Goal: Task Accomplishment & Management: Use online tool/utility

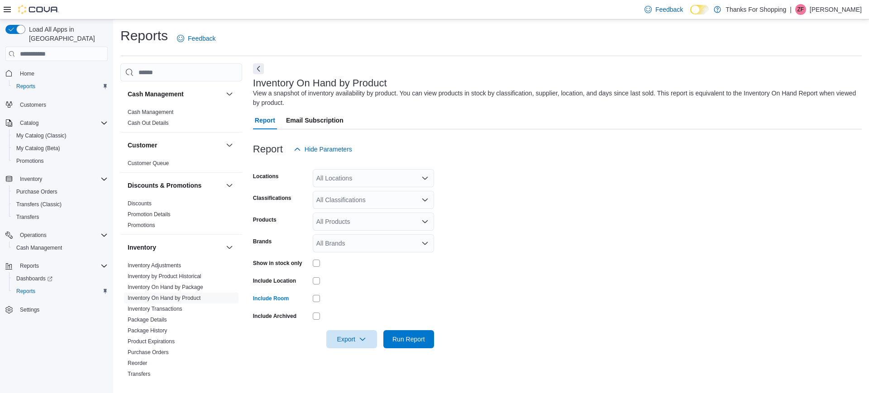
click at [347, 177] on div "All Locations" at bounding box center [373, 178] width 121 height 18
type input "***"
click at [348, 191] on span "[GEOGRAPHIC_DATA]" at bounding box center [370, 193] width 66 height 9
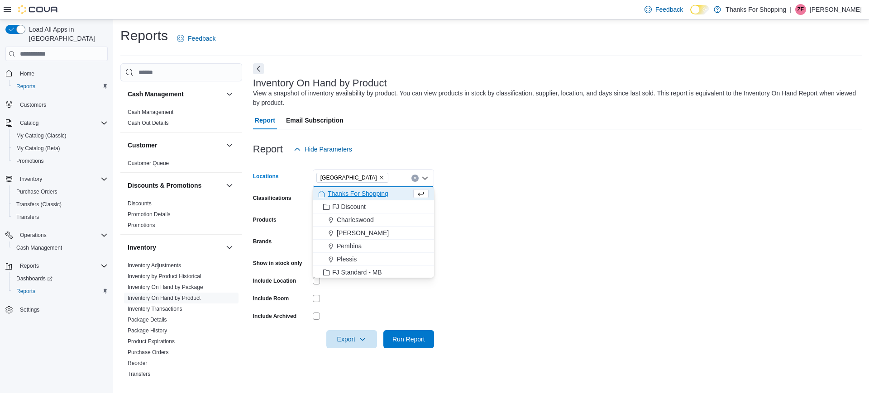
click at [563, 169] on form "Locations [GEOGRAPHIC_DATA] box. Selected. [GEOGRAPHIC_DATA]. Press Backspace t…" at bounding box center [557, 253] width 608 height 190
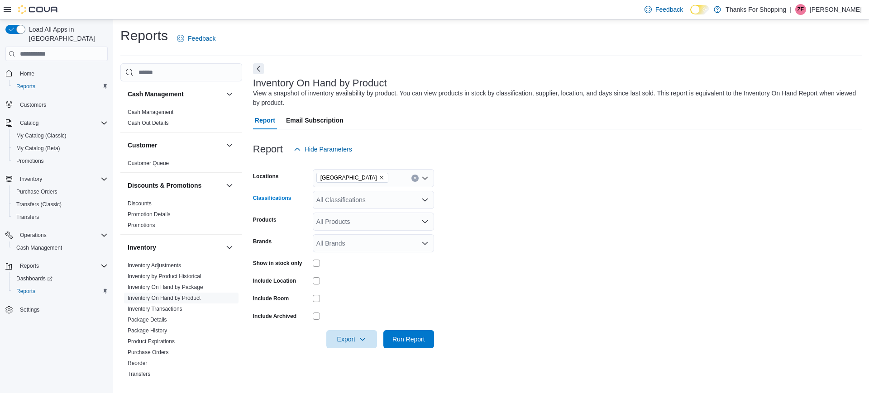
click at [375, 199] on div "All Classifications" at bounding box center [373, 200] width 121 height 18
type input "****"
click at [356, 215] on span "Bulk Flower" at bounding box center [348, 215] width 33 height 9
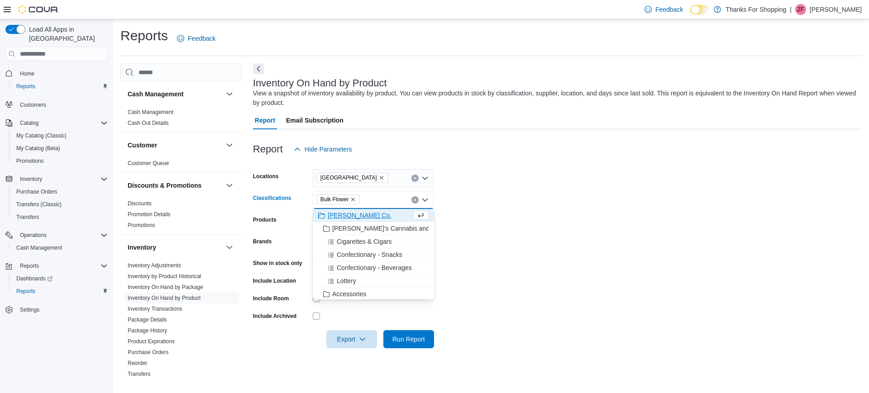
click at [503, 201] on form "Locations [GEOGRAPHIC_DATA] Classifications Bulk Flower Combo box. Selected. Bu…" at bounding box center [557, 253] width 608 height 190
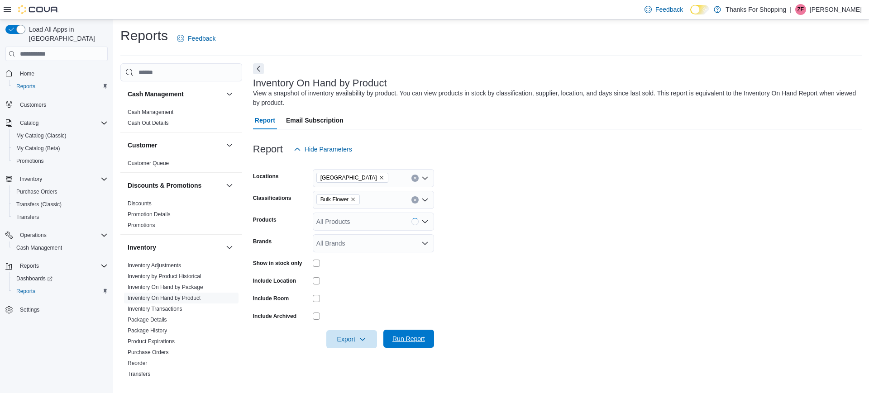
click at [414, 337] on span "Run Report" at bounding box center [408, 338] width 33 height 9
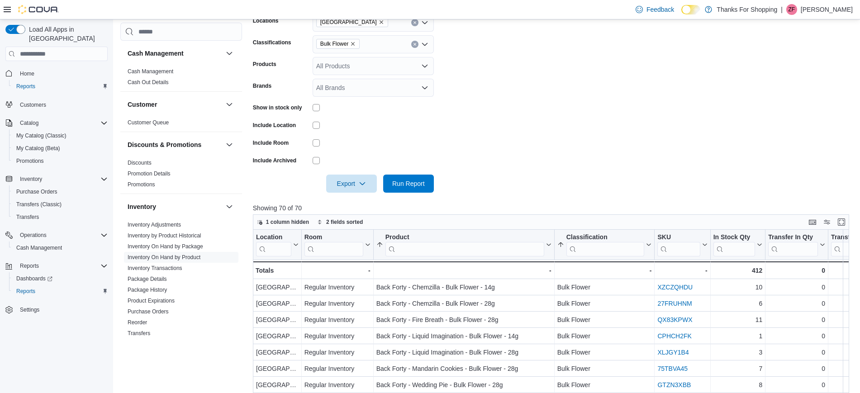
scroll to position [156, 0]
click at [342, 185] on span "Export" at bounding box center [352, 183] width 40 height 18
click at [345, 197] on button "Export to Excel" at bounding box center [353, 201] width 52 height 18
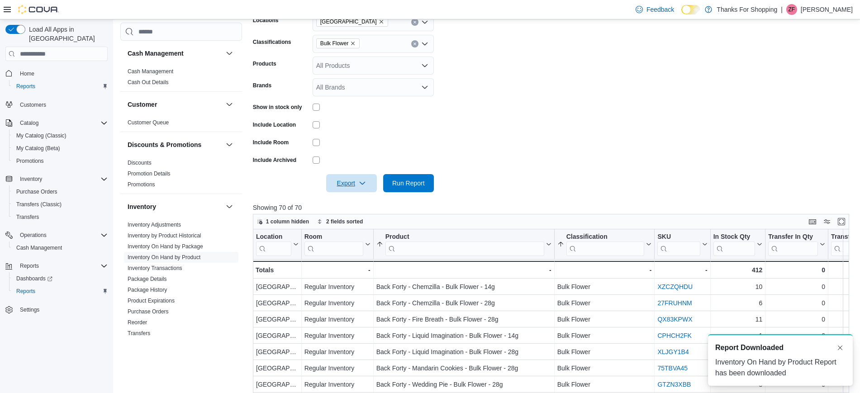
scroll to position [0, 0]
